Goal: Information Seeking & Learning: Find specific fact

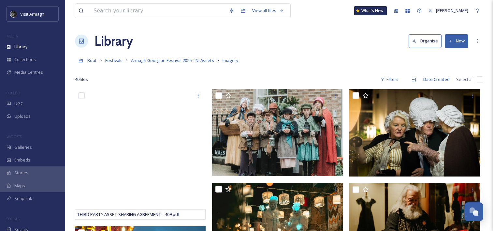
scroll to position [1424, 0]
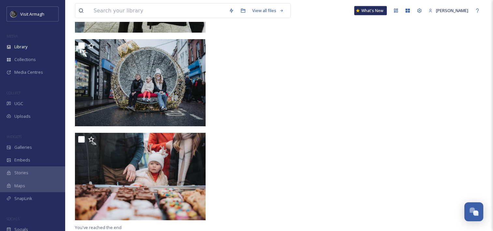
click at [143, 21] on div "View all files What's New [PERSON_NAME]" at bounding box center [279, 11] width 408 height 22
click at [143, 15] on input at bounding box center [157, 11] width 135 height 14
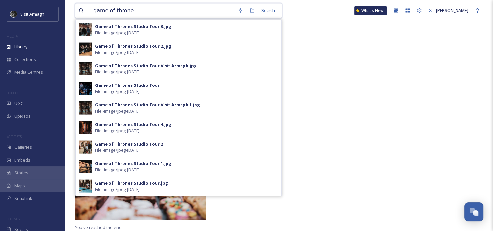
type input "game of thrones"
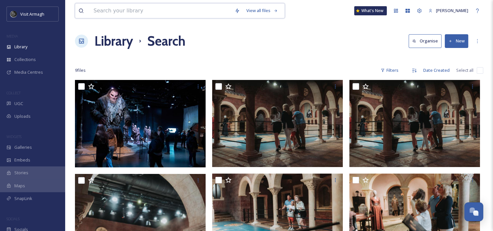
click at [167, 11] on input at bounding box center [160, 11] width 141 height 14
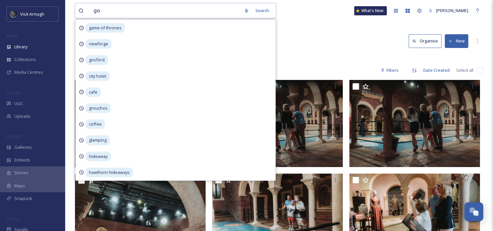
type input "got"
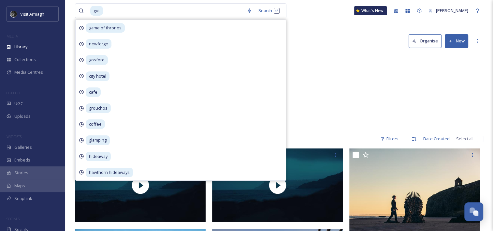
click at [347, 75] on div "Attractions GOT Studio Tour [PERSON_NAME] Summer 2022 63 items Kayak Campaign 2…" at bounding box center [279, 91] width 408 height 75
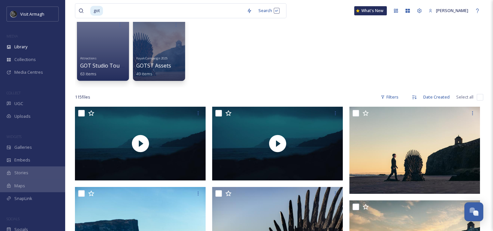
scroll to position [22, 0]
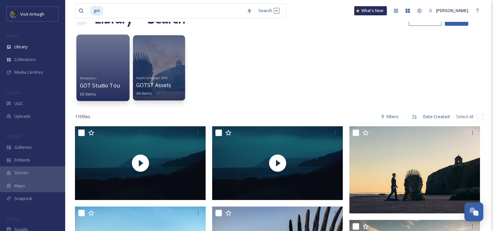
click at [110, 70] on div at bounding box center [102, 68] width 53 height 66
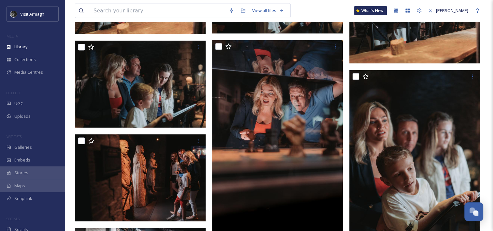
scroll to position [1271, 0]
